Goal: Check status: Check status

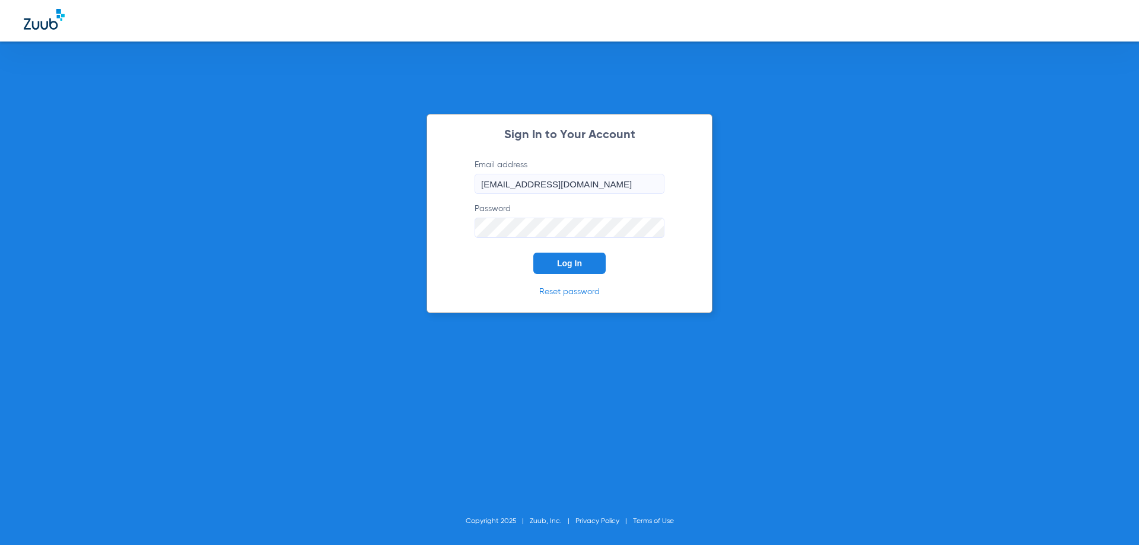
click at [592, 275] on div "Sign In to Your Account Email address [EMAIL_ADDRESS][DOMAIN_NAME] Password Log…" at bounding box center [570, 213] width 286 height 199
click at [592, 271] on button "Log In" at bounding box center [569, 263] width 72 height 21
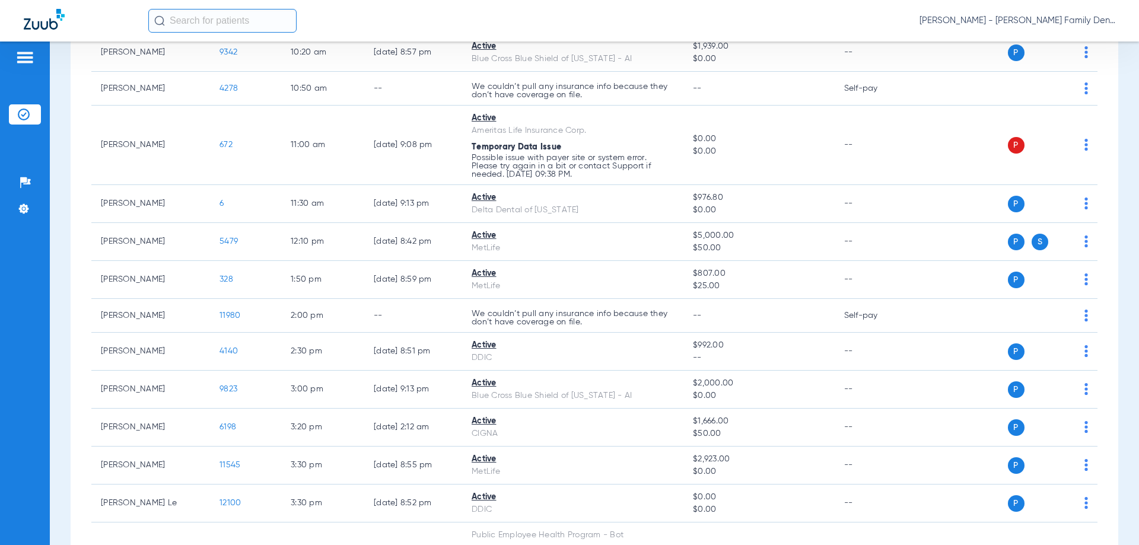
scroll to position [534, 0]
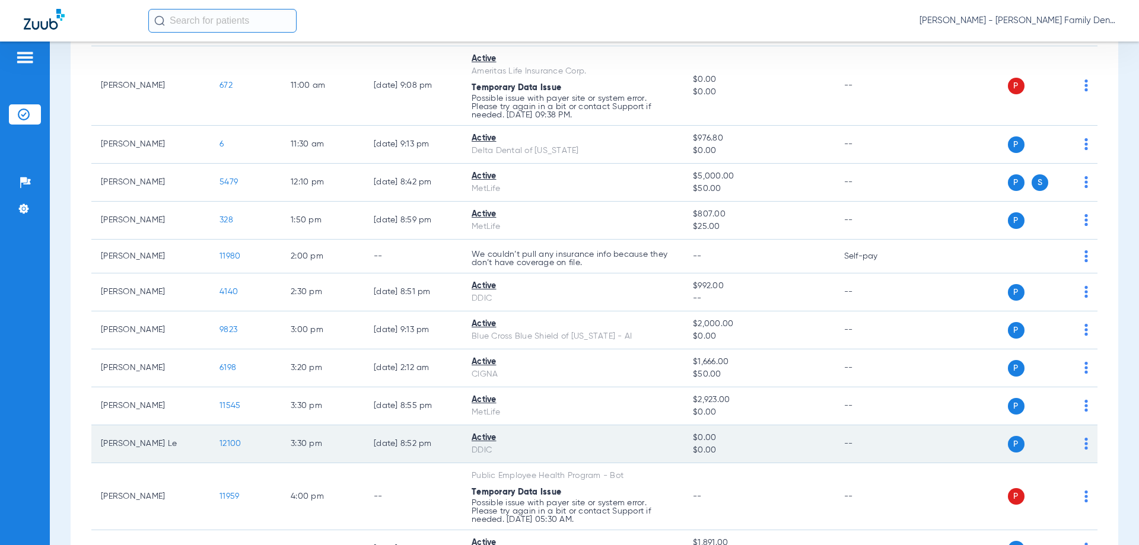
click at [226, 443] on span "12100" at bounding box center [230, 444] width 21 height 8
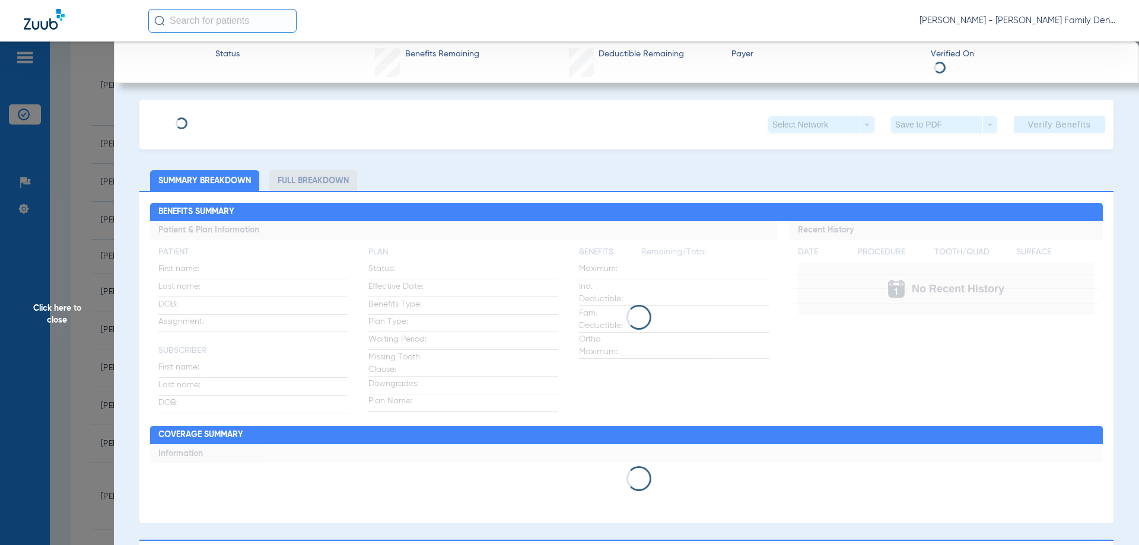
click at [232, 444] on div "Click here to close" at bounding box center [569, 314] width 1139 height 545
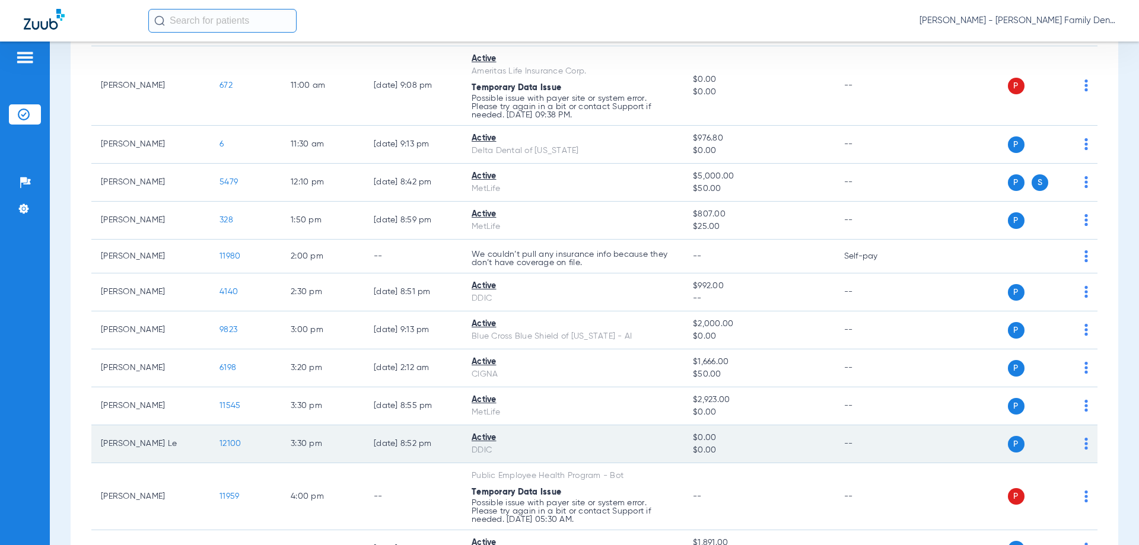
click at [237, 444] on span "12100" at bounding box center [230, 444] width 21 height 8
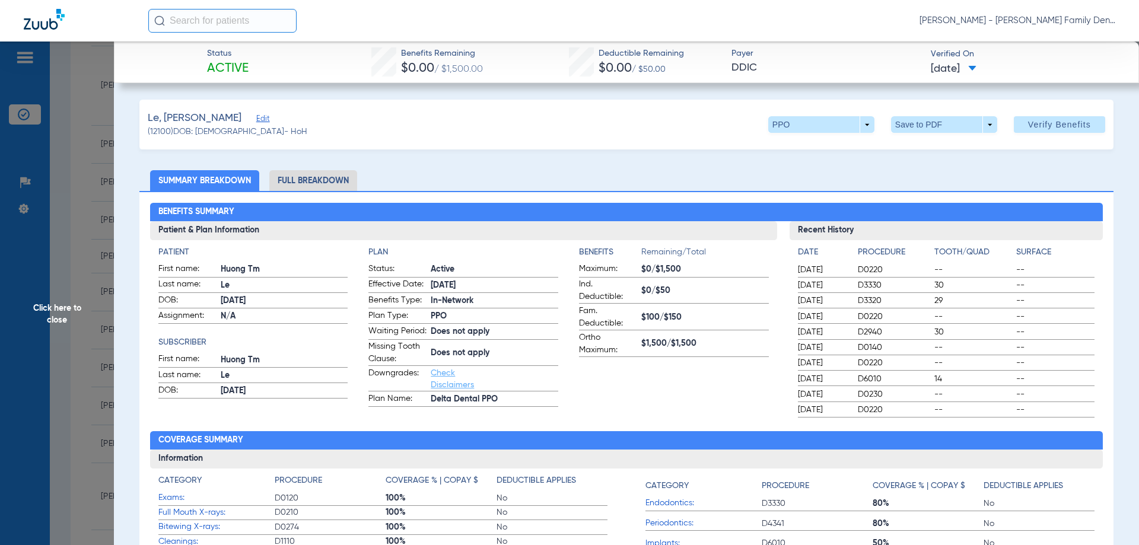
click at [419, 77] on div "Benefits Remaining $0.00 / $1,500.00" at bounding box center [442, 62] width 82 height 30
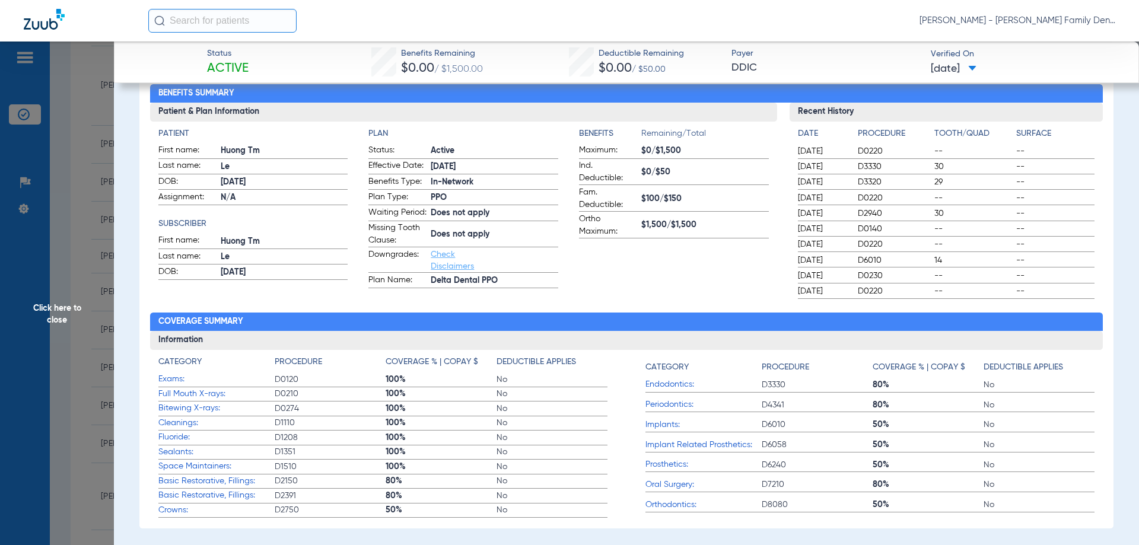
scroll to position [59, 0]
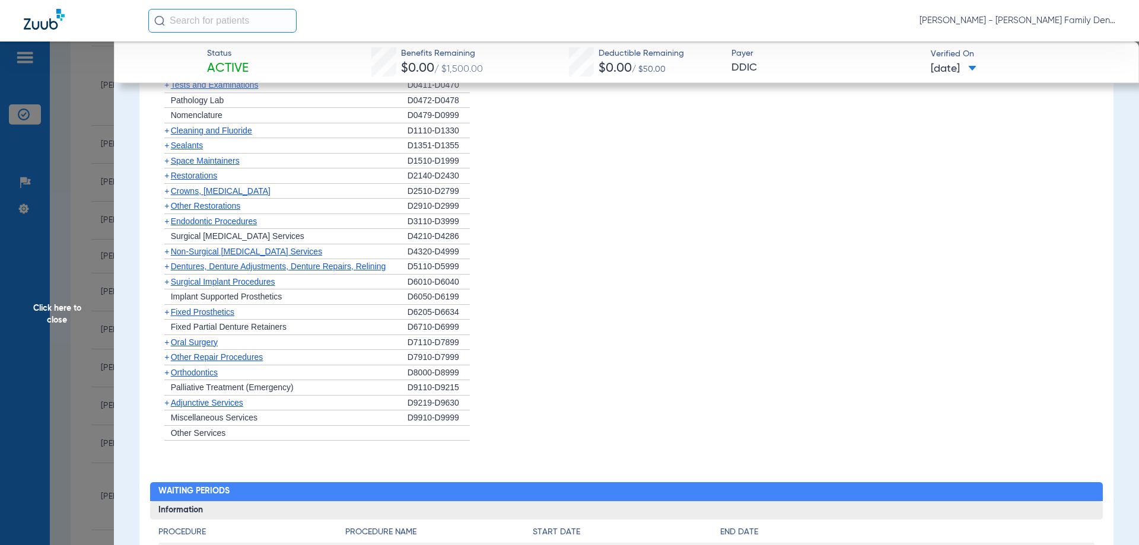
scroll to position [771, 0]
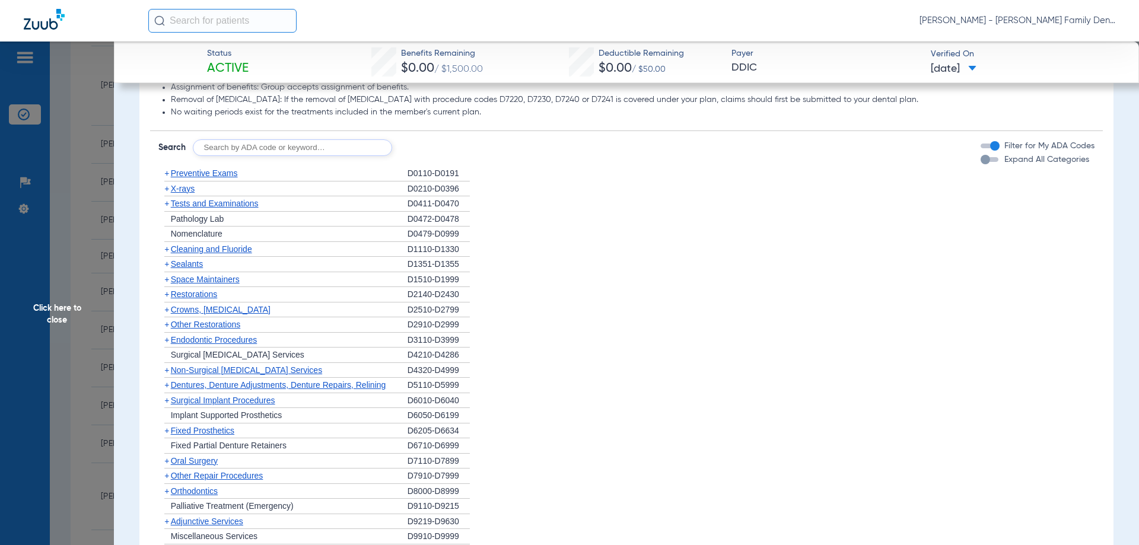
click at [211, 175] on span "Preventive Exams" at bounding box center [204, 173] width 67 height 9
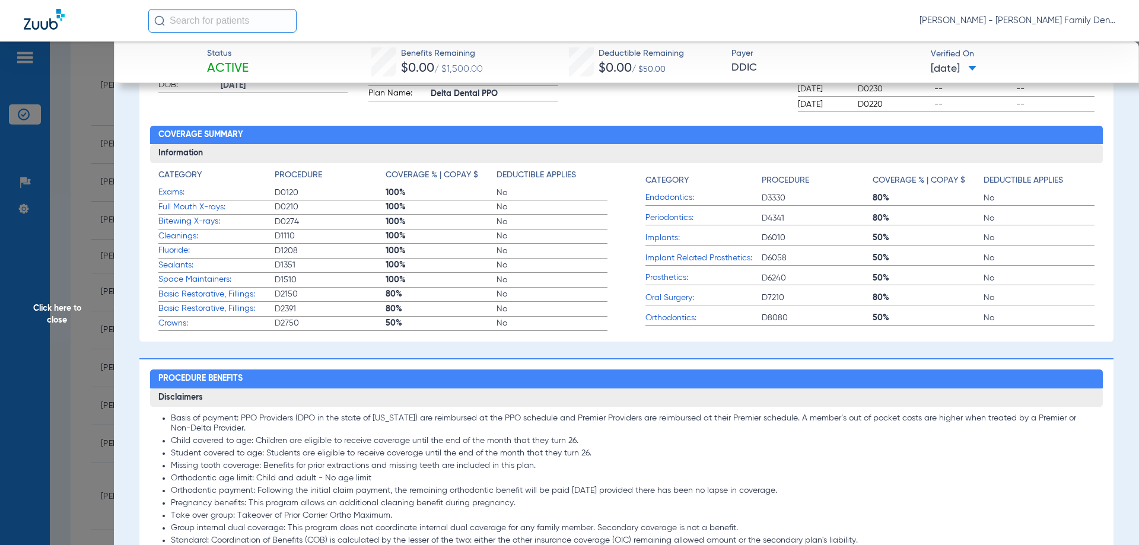
scroll to position [237, 0]
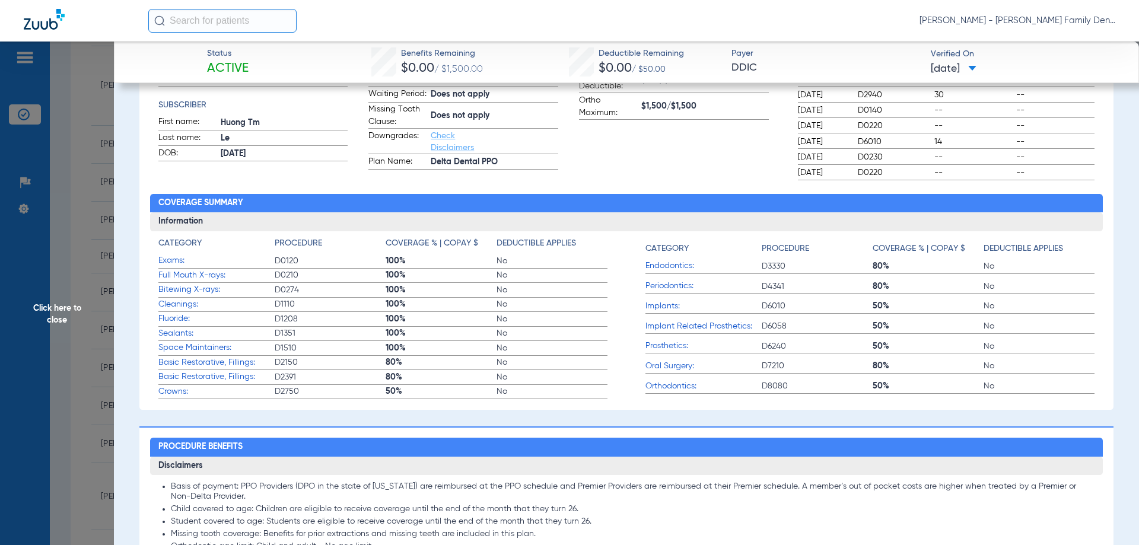
click at [33, 144] on span "Click here to close" at bounding box center [57, 314] width 114 height 545
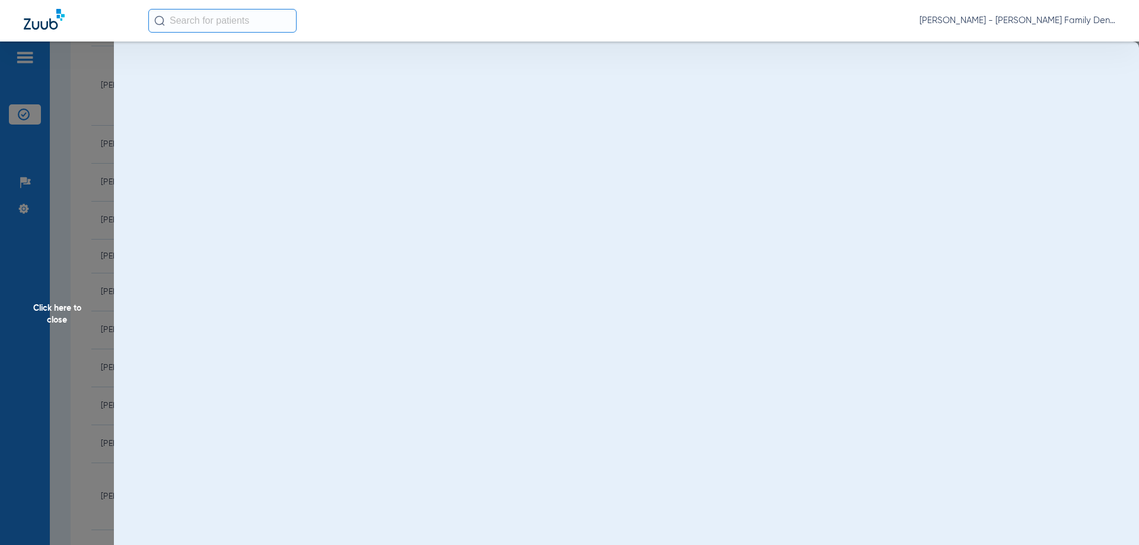
scroll to position [0, 0]
